Goal: Information Seeking & Learning: Understand process/instructions

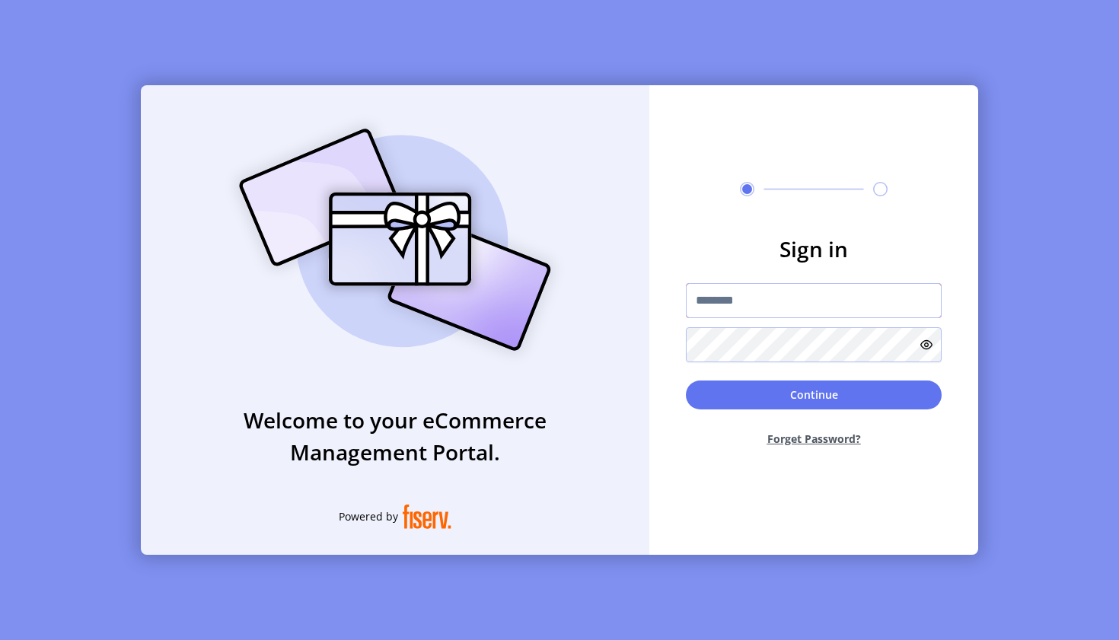
type input "**********"
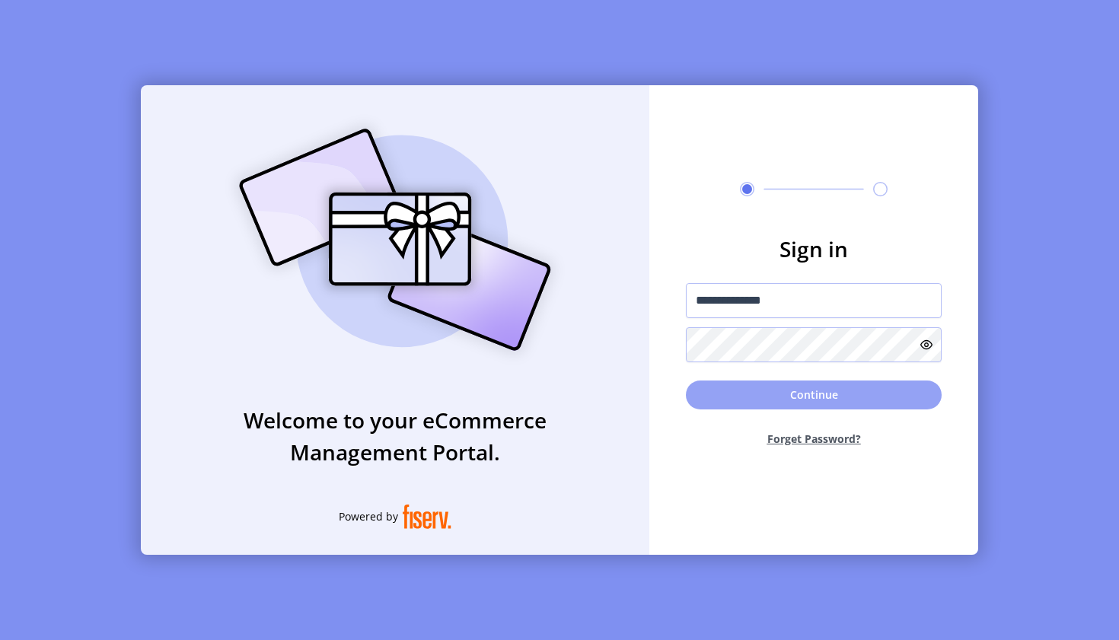
click at [722, 391] on button "Continue" at bounding box center [814, 395] width 256 height 29
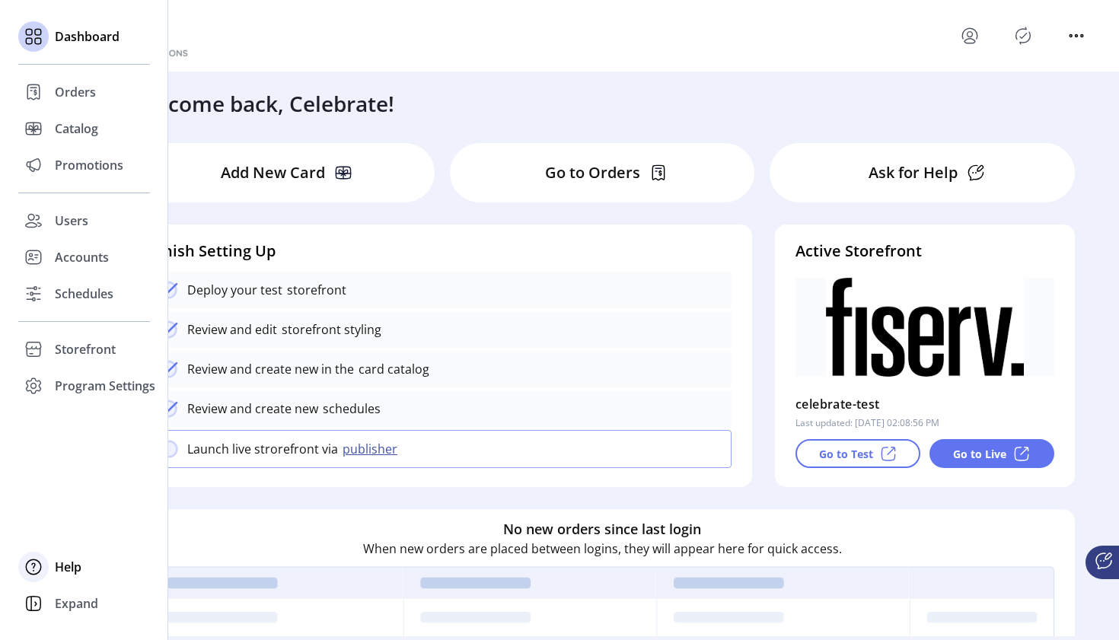
click at [32, 571] on icon at bounding box center [33, 567] width 24 height 24
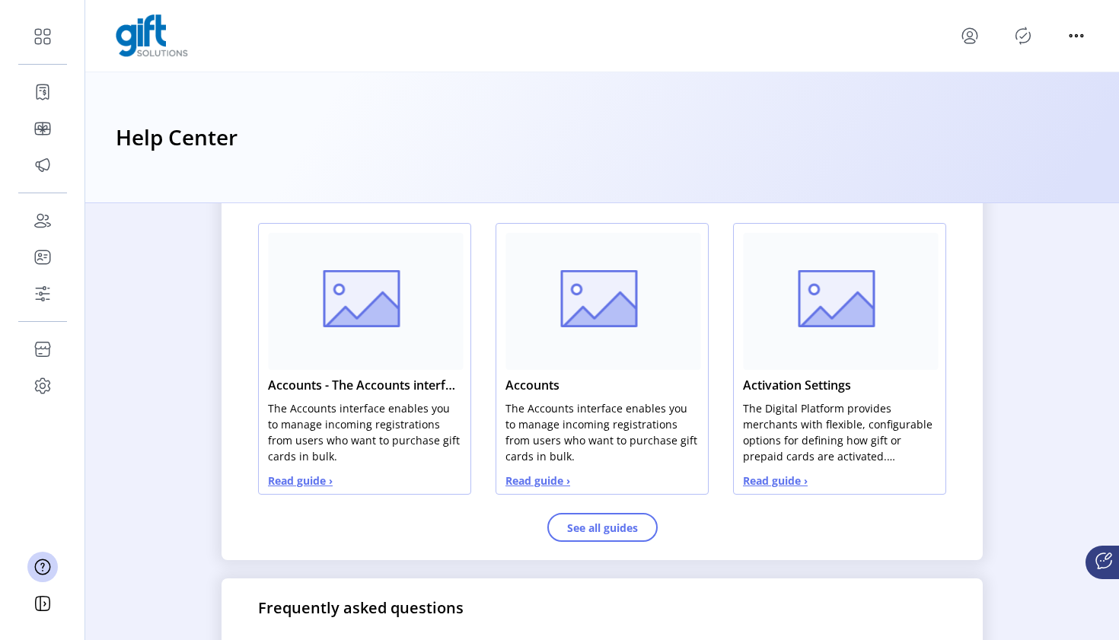
scroll to position [757, 0]
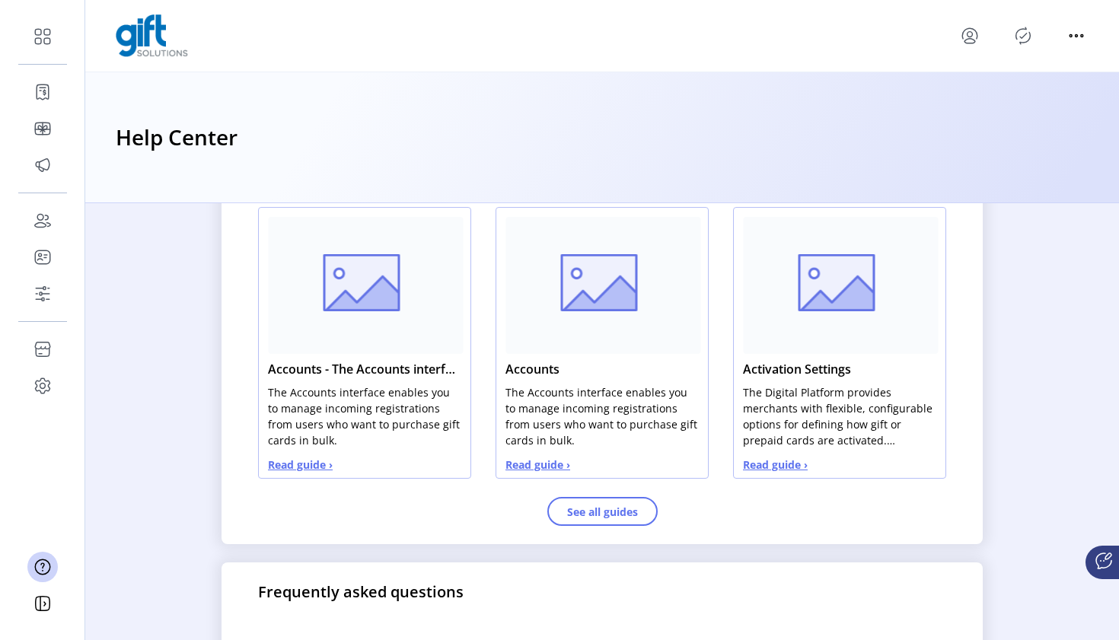
click at [318, 473] on button "Read guide ›" at bounding box center [300, 465] width 65 height 16
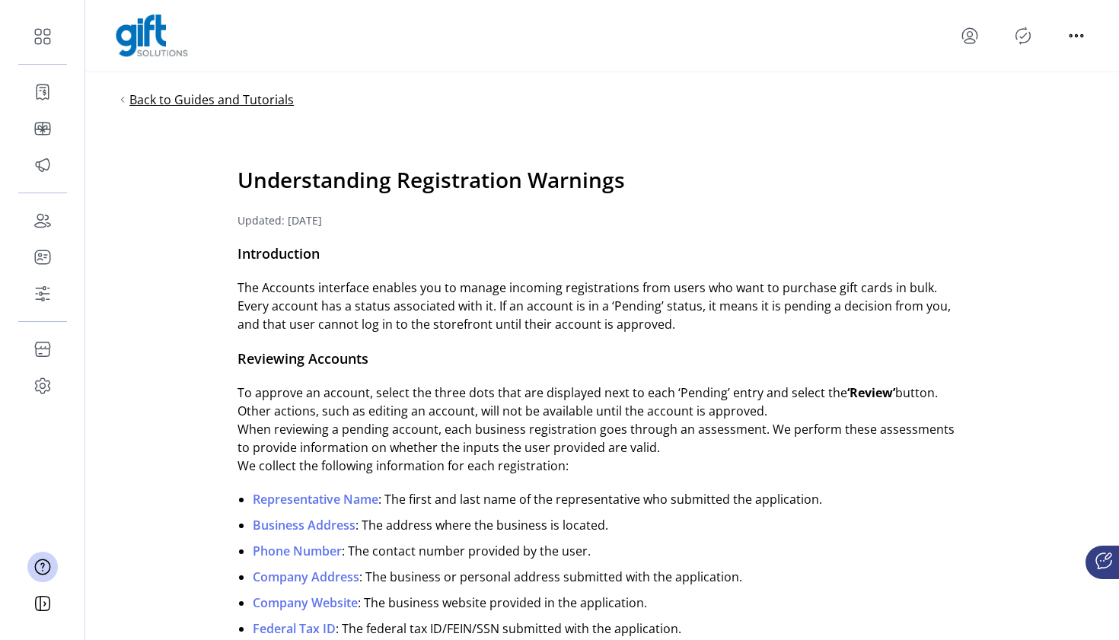
click at [189, 98] on span "Back to Guides and Tutorials" at bounding box center [211, 100] width 164 height 18
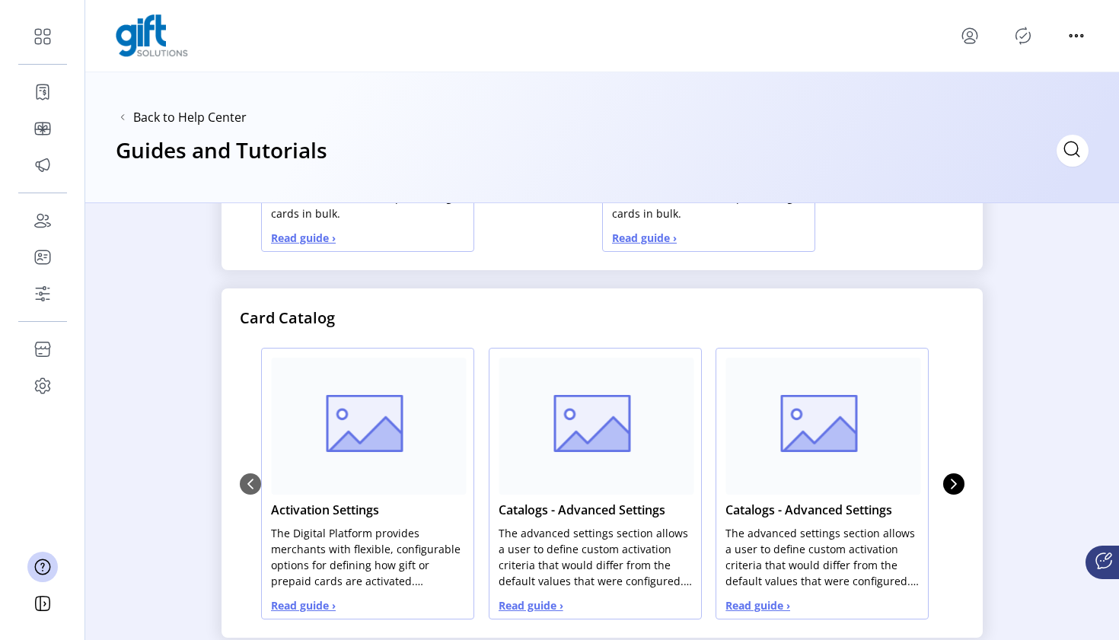
scroll to position [285, 0]
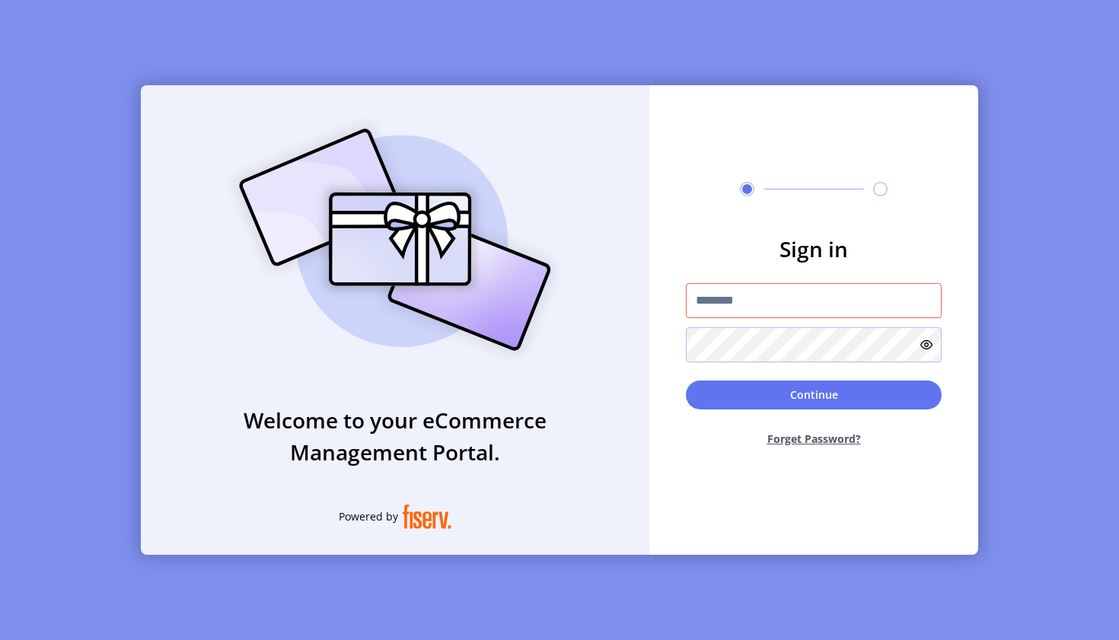
click at [1033, 129] on div "Welcome to your eCommerce Management Portal. Powered by Sign in Continue Forget…" at bounding box center [559, 320] width 1119 height 640
